Goal: Task Accomplishment & Management: Use online tool/utility

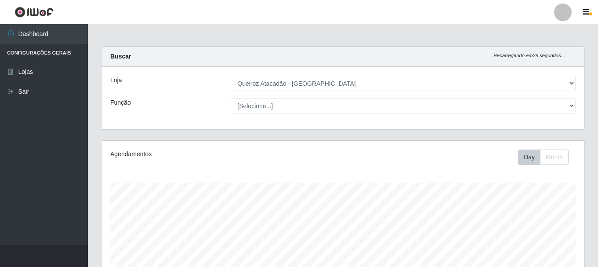
select select "464"
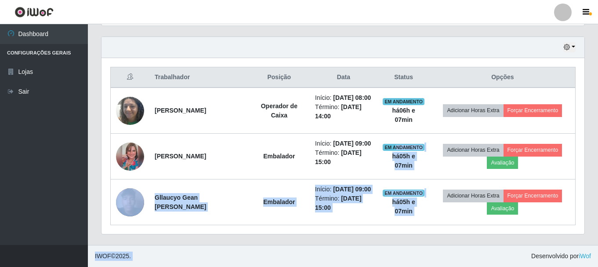
scroll to position [182, 483]
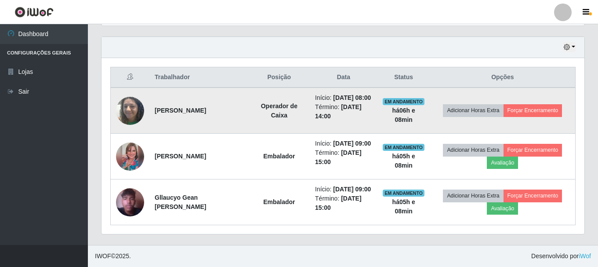
click at [273, 87] on td "Operador de Caixa" at bounding box center [279, 110] width 61 height 46
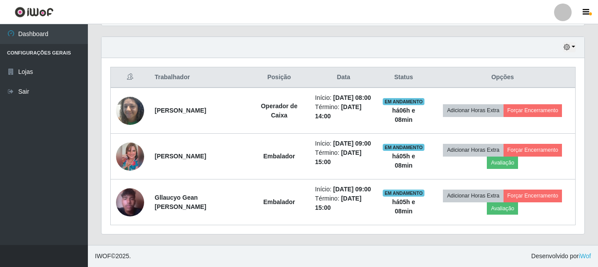
click at [410, 67] on th "Status" at bounding box center [403, 77] width 53 height 21
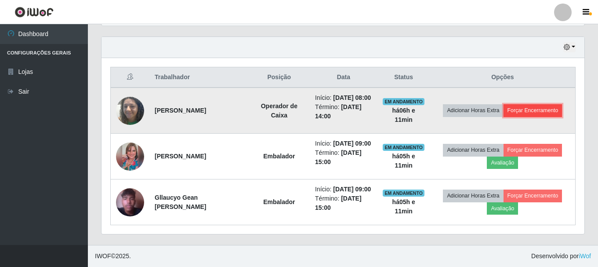
click at [517, 104] on button "Forçar Encerramento" at bounding box center [533, 110] width 59 height 12
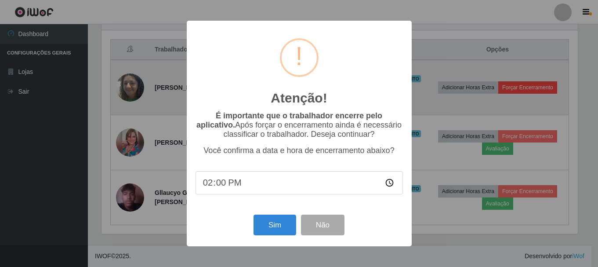
scroll to position [182, 478]
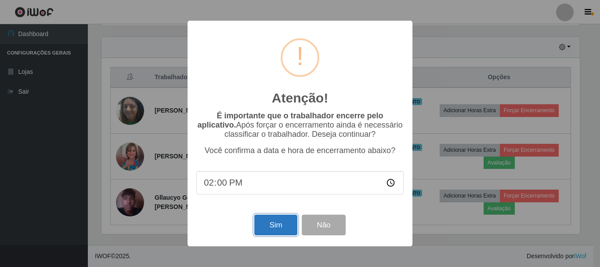
click at [272, 235] on button "Sim" at bounding box center [275, 224] width 43 height 21
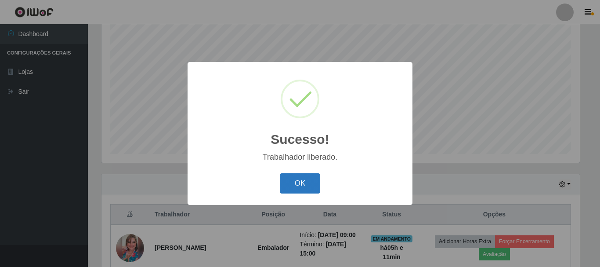
click at [308, 186] on button "OK" at bounding box center [300, 183] width 41 height 21
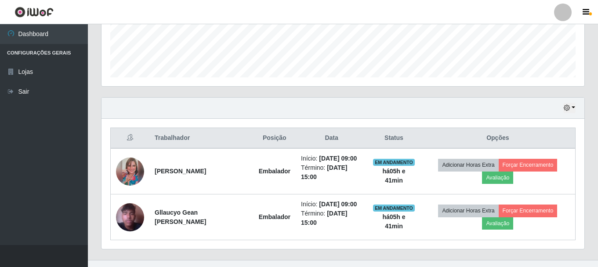
scroll to position [252, 0]
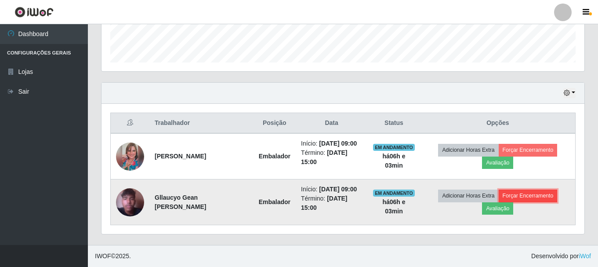
click at [523, 197] on button "Forçar Encerramento" at bounding box center [528, 195] width 59 height 12
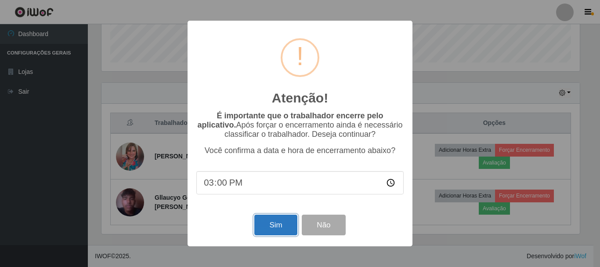
click at [274, 234] on button "Sim" at bounding box center [275, 224] width 43 height 21
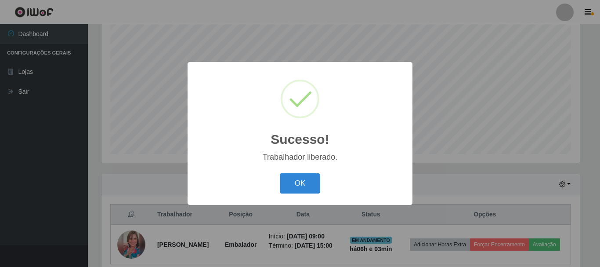
click at [280, 173] on button "OK" at bounding box center [300, 183] width 41 height 21
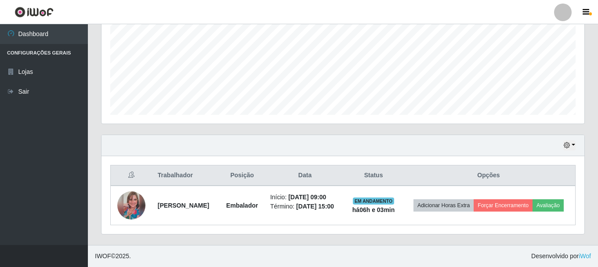
scroll to position [206, 0]
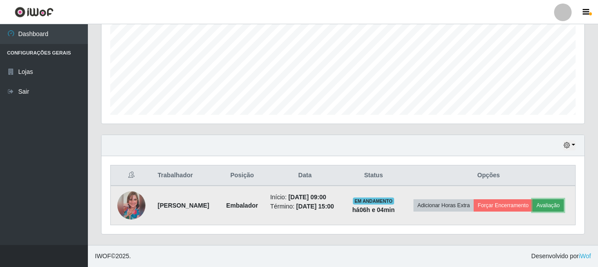
click at [533, 205] on button "Avaliação" at bounding box center [548, 205] width 31 height 12
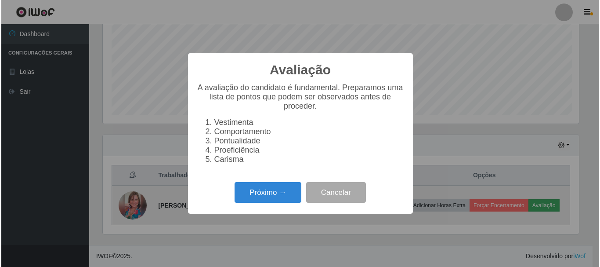
scroll to position [182, 478]
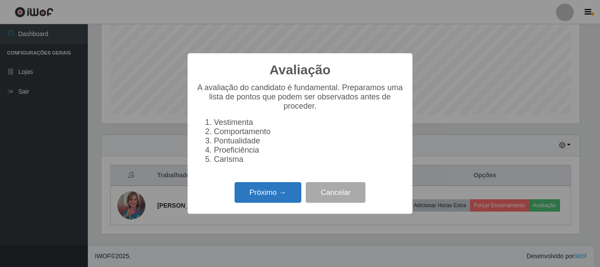
click at [275, 190] on button "Próximo →" at bounding box center [268, 192] width 67 height 21
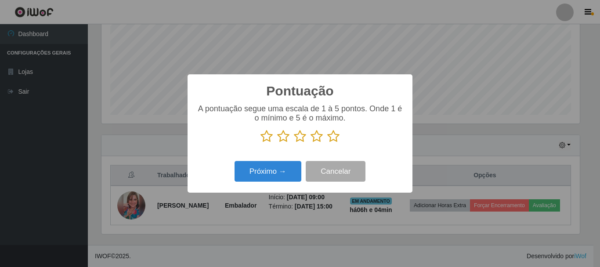
click at [333, 141] on icon at bounding box center [333, 136] width 12 height 13
click at [327, 143] on input "radio" at bounding box center [327, 143] width 0 height 0
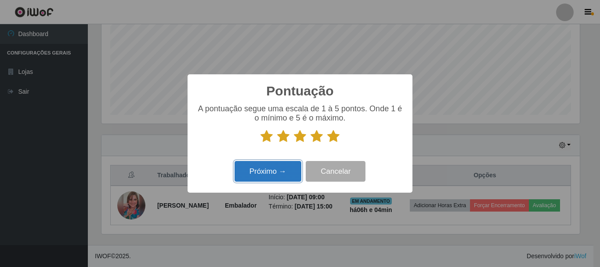
click at [294, 170] on button "Próximo →" at bounding box center [268, 171] width 67 height 21
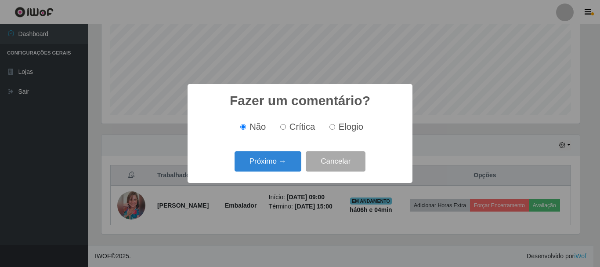
click at [294, 170] on button "Próximo →" at bounding box center [268, 161] width 67 height 21
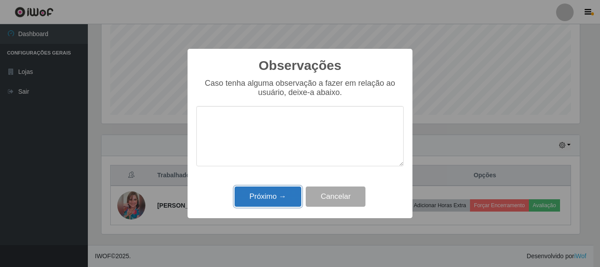
click at [288, 195] on button "Próximo →" at bounding box center [268, 196] width 67 height 21
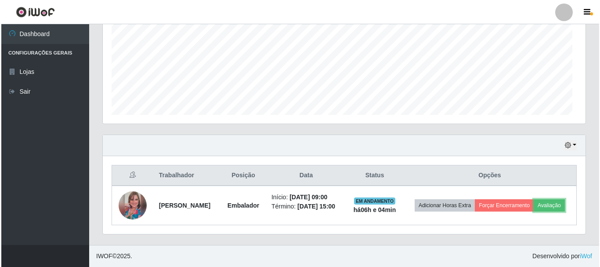
scroll to position [182, 483]
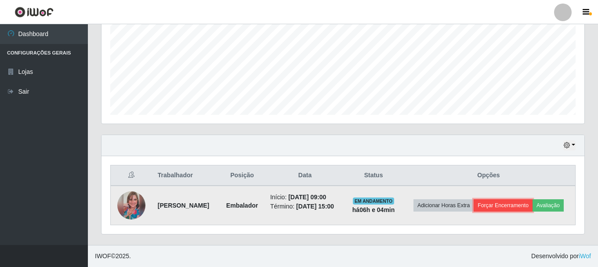
click at [533, 199] on button "Forçar Encerramento" at bounding box center [503, 205] width 59 height 12
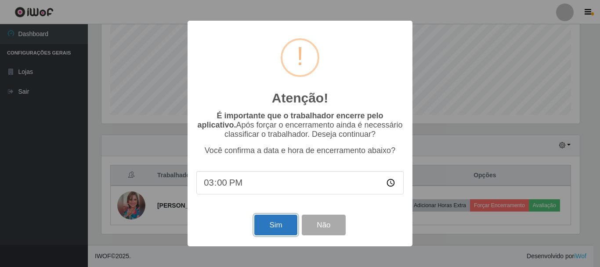
click at [265, 232] on button "Sim" at bounding box center [275, 224] width 43 height 21
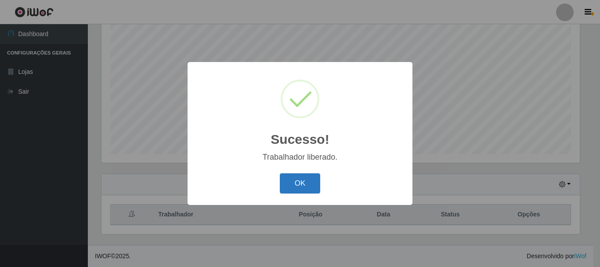
click at [300, 182] on button "OK" at bounding box center [300, 183] width 41 height 21
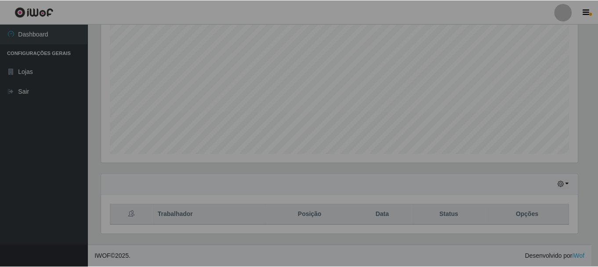
scroll to position [182, 483]
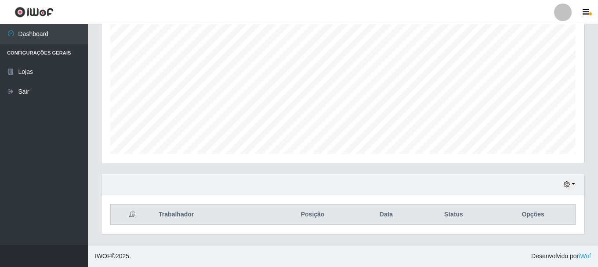
drag, startPoint x: 300, startPoint y: 182, endPoint x: 313, endPoint y: 187, distance: 14.0
click at [313, 187] on div "Hoje 1 dia 3 dias 1 Semana Não encerrados" at bounding box center [342, 184] width 483 height 21
